Goal: Information Seeking & Learning: Find specific fact

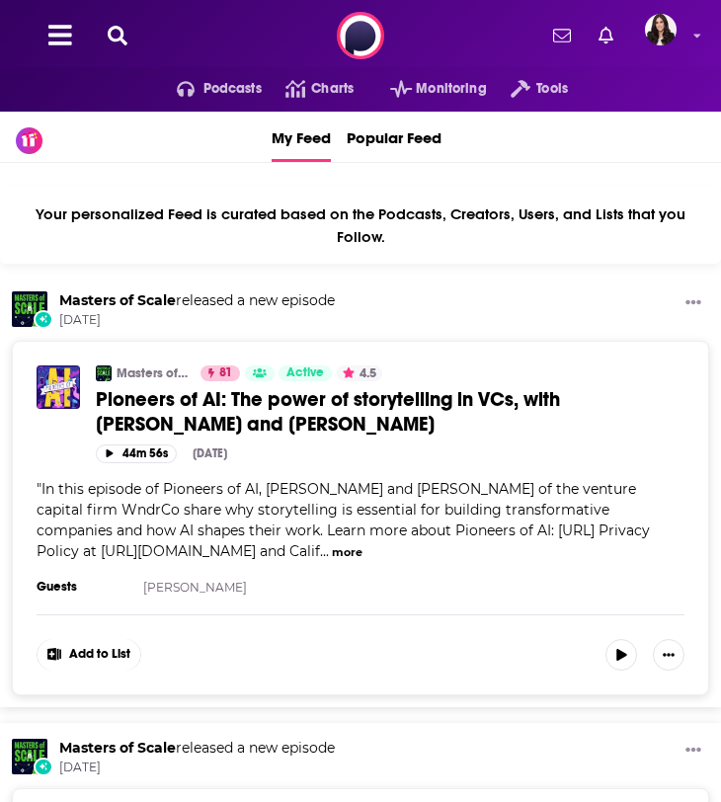
click at [119, 32] on icon at bounding box center [118, 36] width 20 height 20
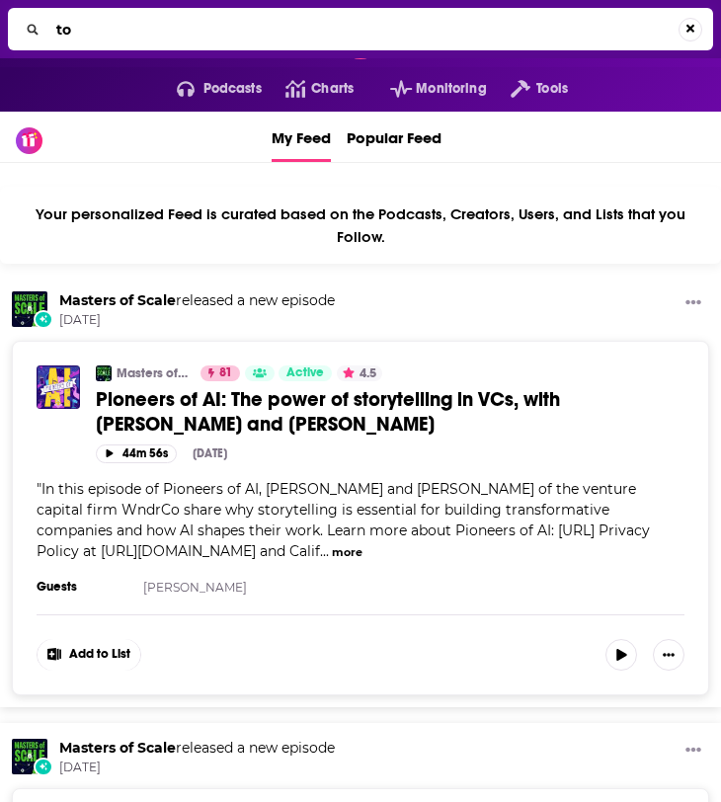
type input "t"
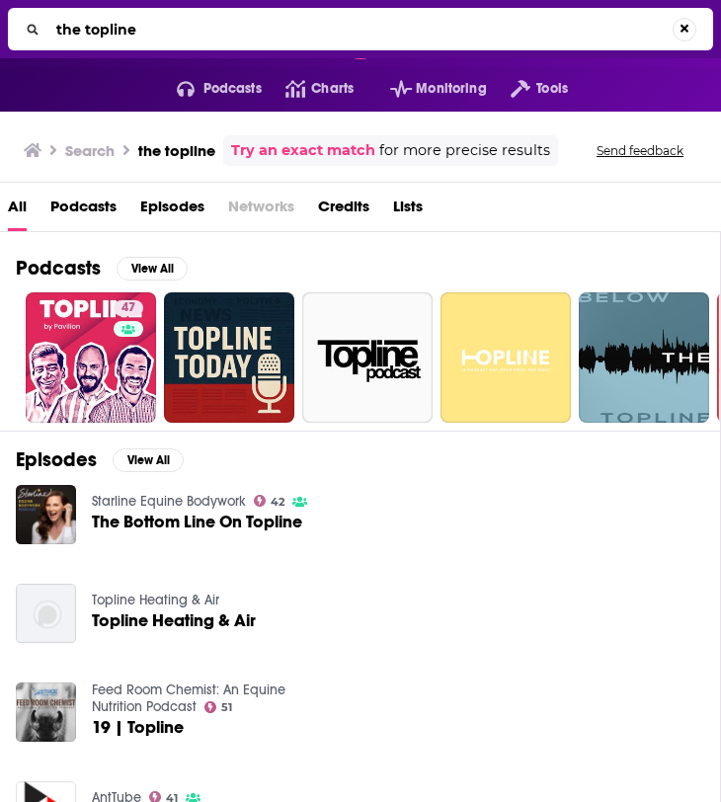
click at [85, 214] on span "Podcasts" at bounding box center [83, 211] width 66 height 40
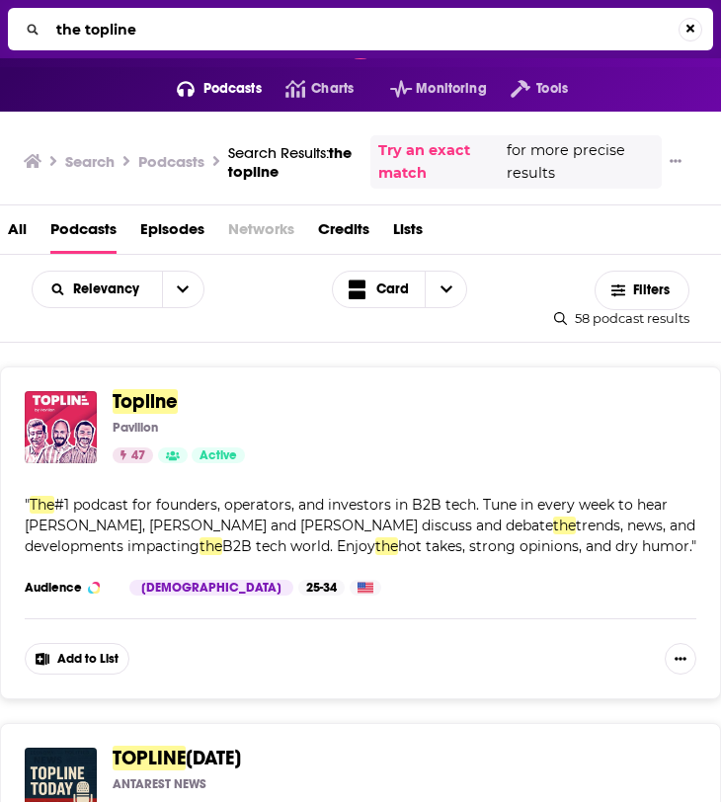
click at [203, 28] on input "the topline" at bounding box center [363, 30] width 630 height 32
type input "the topline fierce"
